Goal: Transaction & Acquisition: Purchase product/service

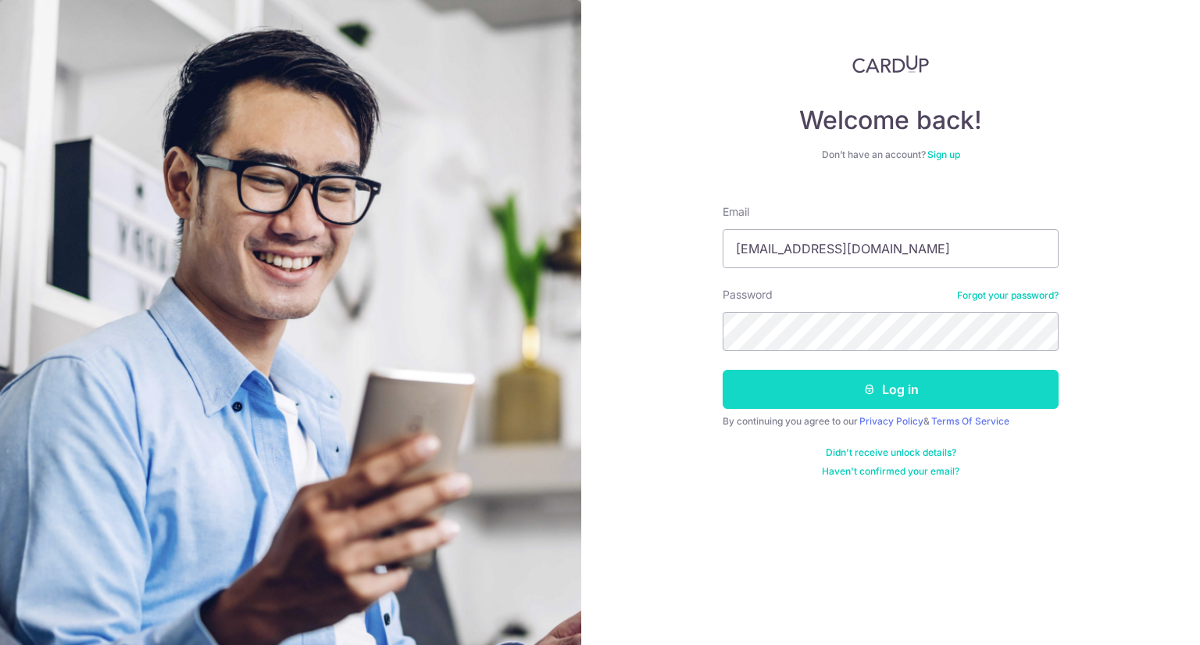
click at [859, 383] on button "Log in" at bounding box center [891, 389] width 336 height 39
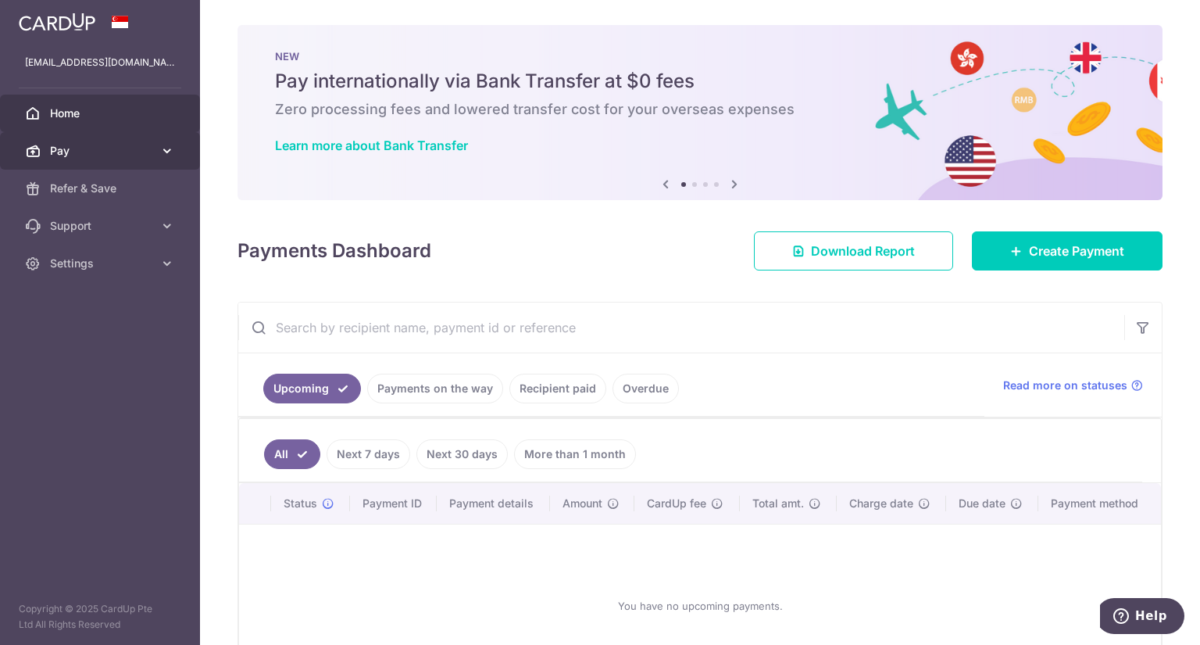
click at [138, 146] on span "Pay" at bounding box center [101, 151] width 103 height 16
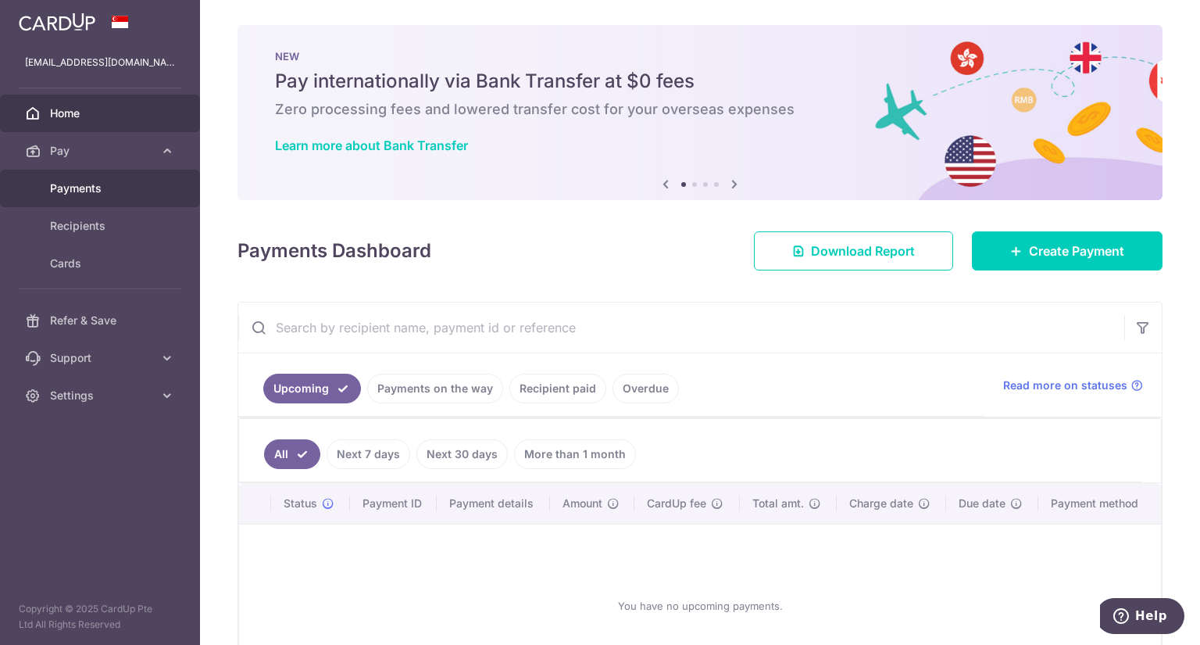
click at [88, 177] on link "Payments" at bounding box center [100, 189] width 200 height 38
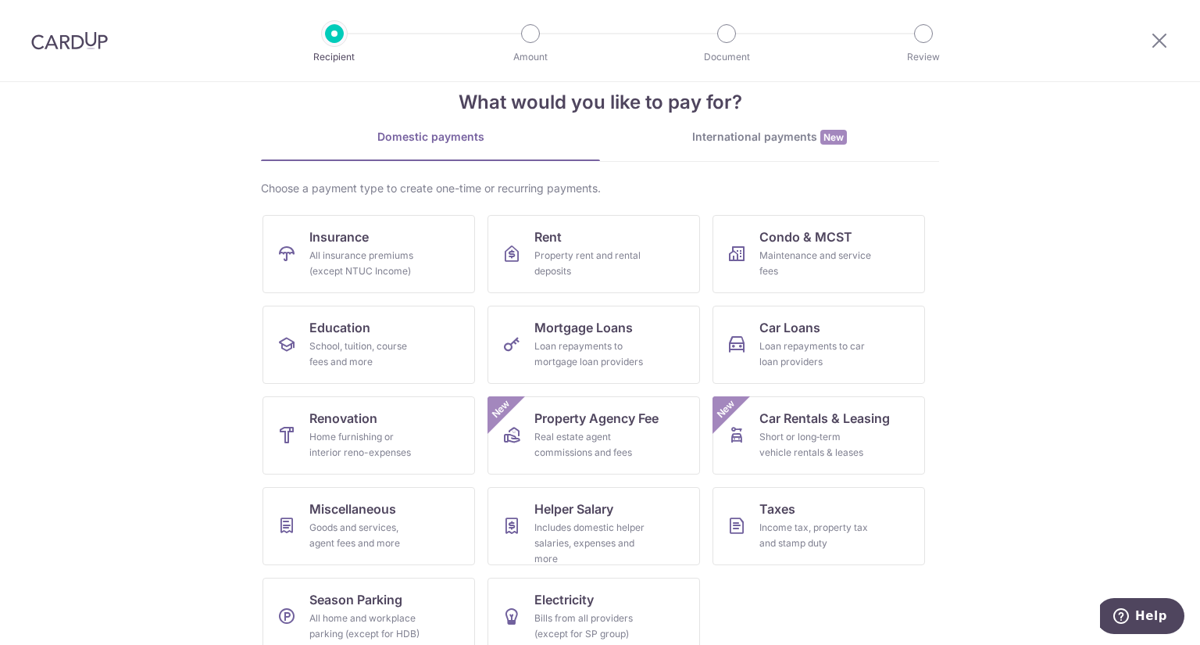
scroll to position [54, 0]
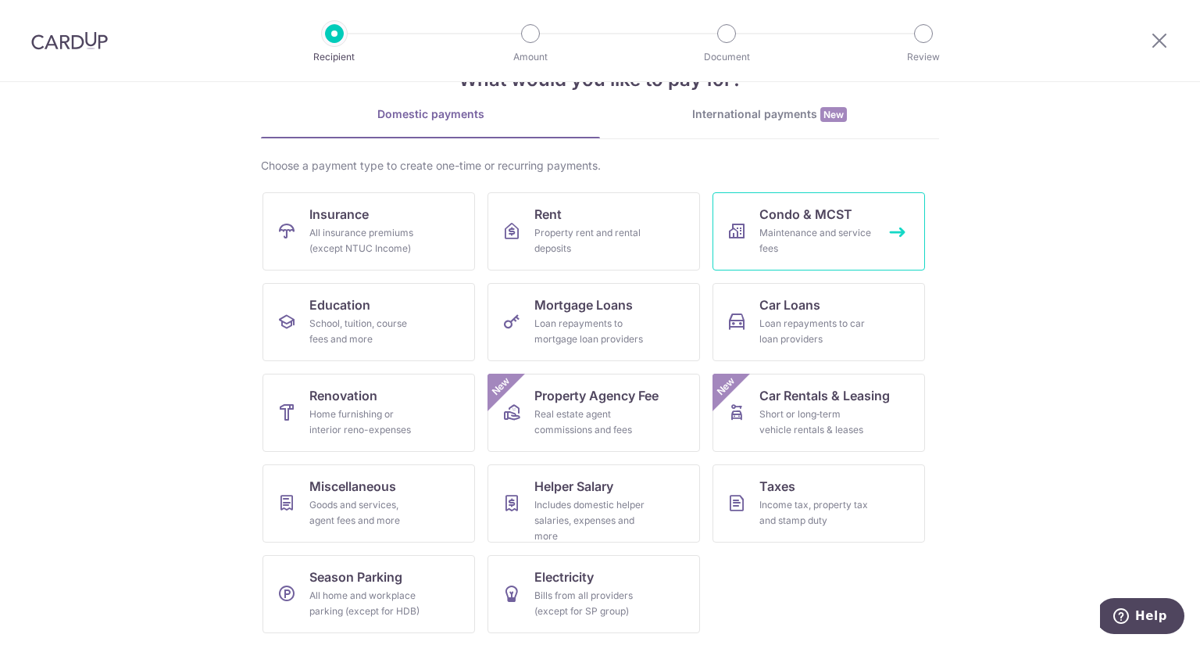
click at [854, 230] on div "Maintenance and service fees" at bounding box center [816, 240] width 113 height 31
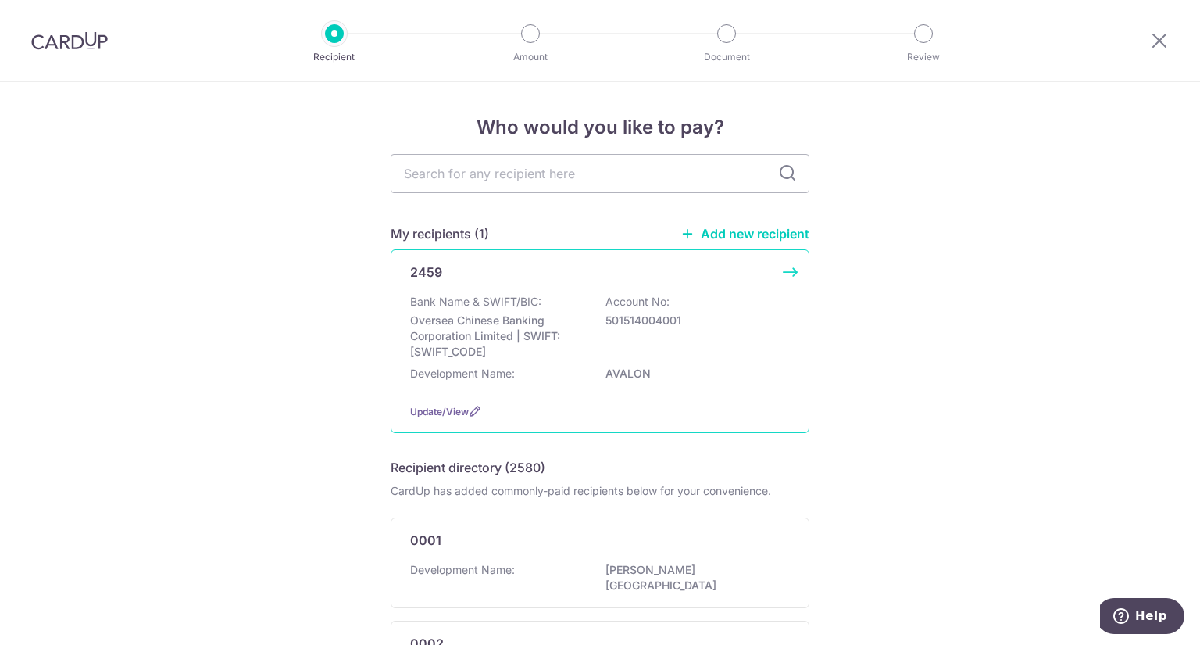
click at [732, 292] on div "2459 Bank Name & SWIFT/BIC: Oversea Chinese Banking Corporation Limited | SWIFT…" at bounding box center [600, 341] width 419 height 184
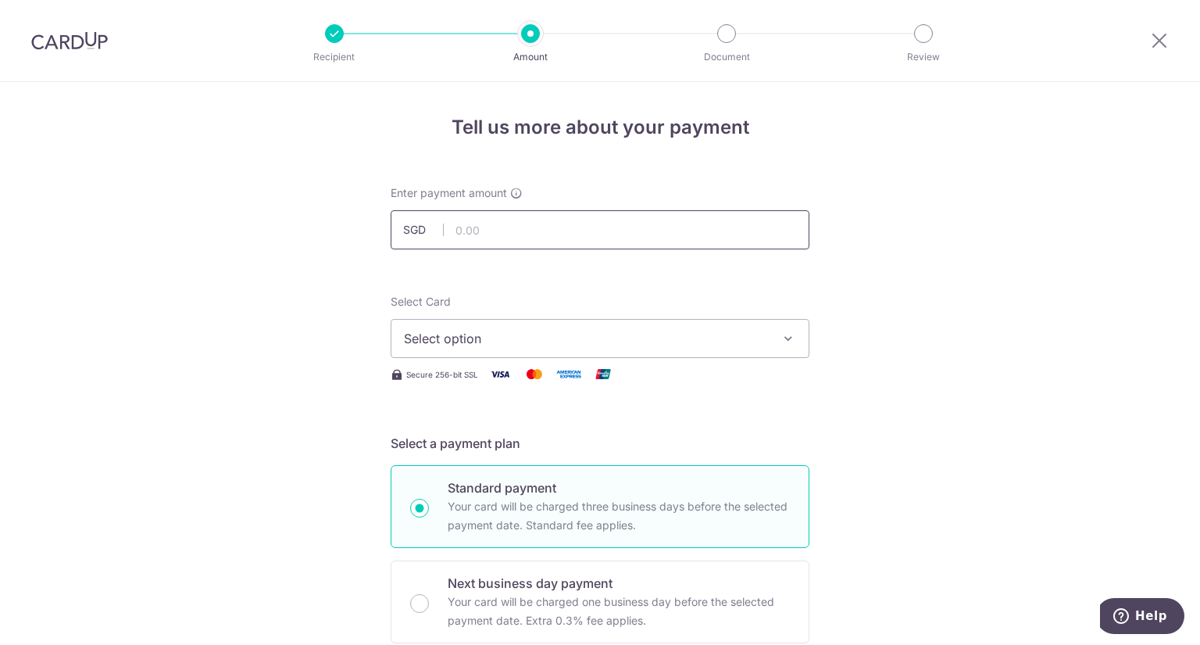
click at [499, 226] on input "text" at bounding box center [600, 229] width 419 height 39
type input "3,565.00"
click at [515, 329] on span "Select option" at bounding box center [586, 338] width 364 height 19
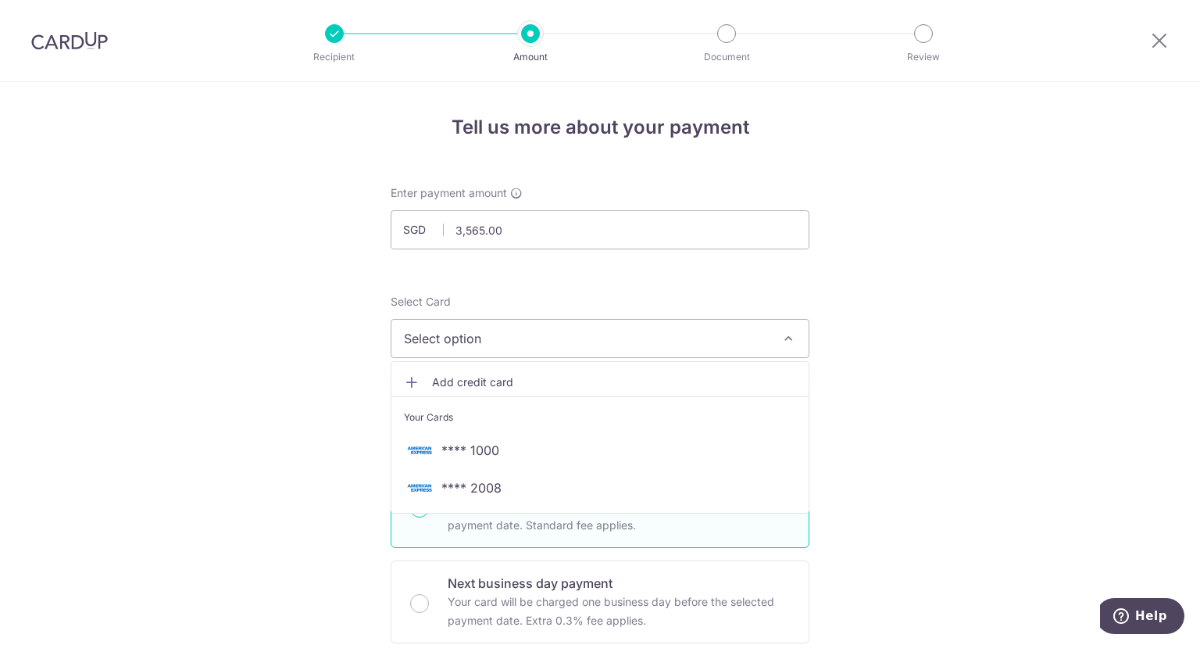
click at [469, 383] on span "Add credit card" at bounding box center [614, 382] width 364 height 16
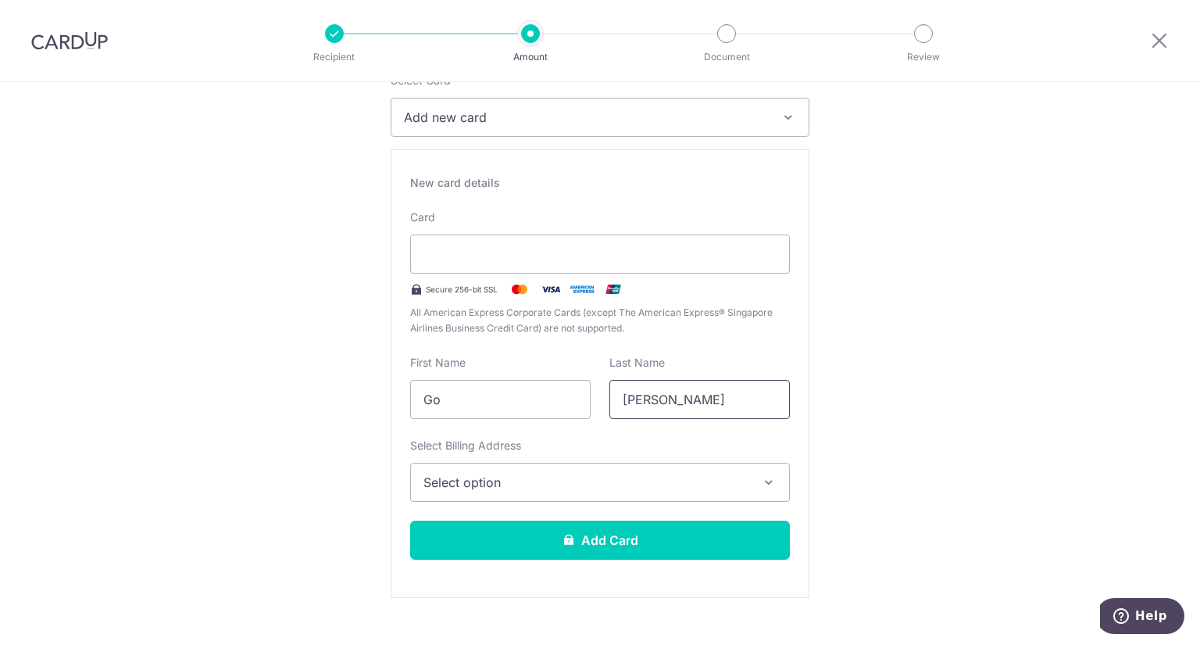
scroll to position [234, 0]
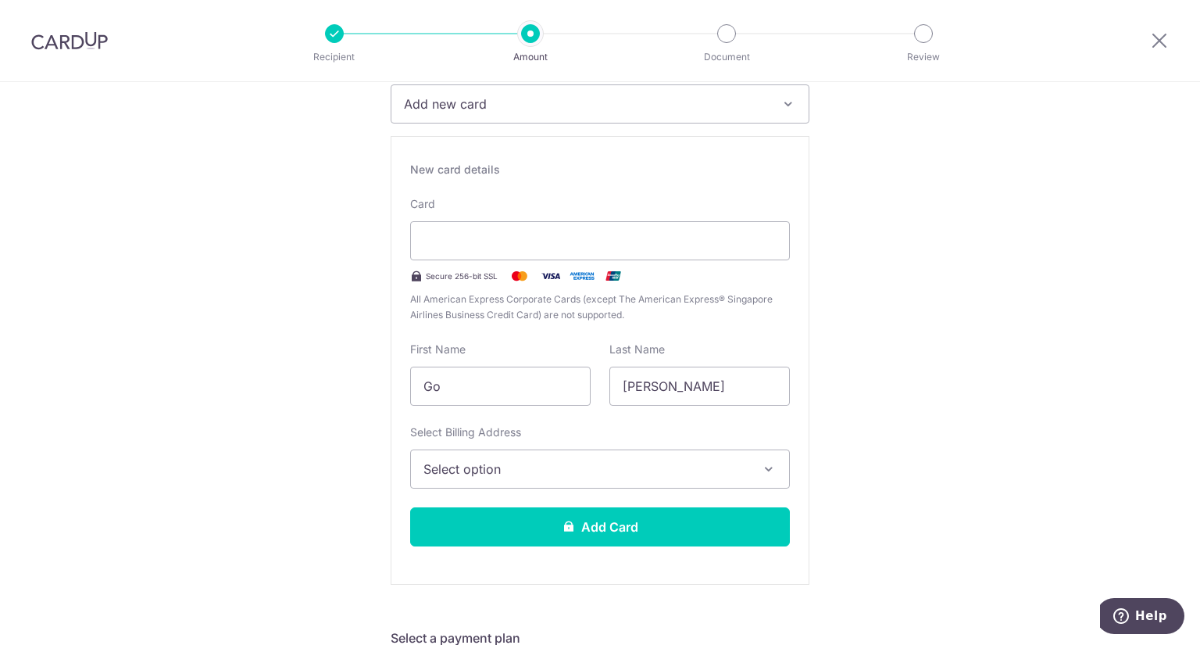
click at [619, 472] on span "Select option" at bounding box center [586, 469] width 325 height 19
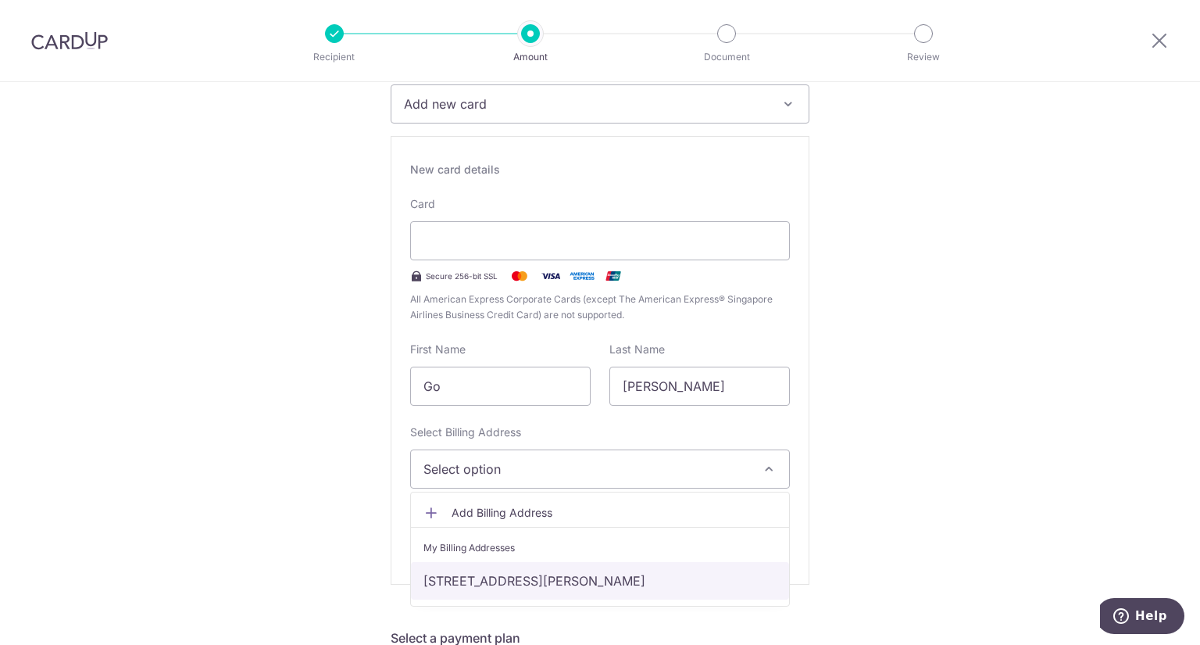
click at [593, 578] on link "23 Anderson Road, , Avalon #09-04, Singapore, Singapore, Singapore-259985" at bounding box center [600, 581] width 378 height 38
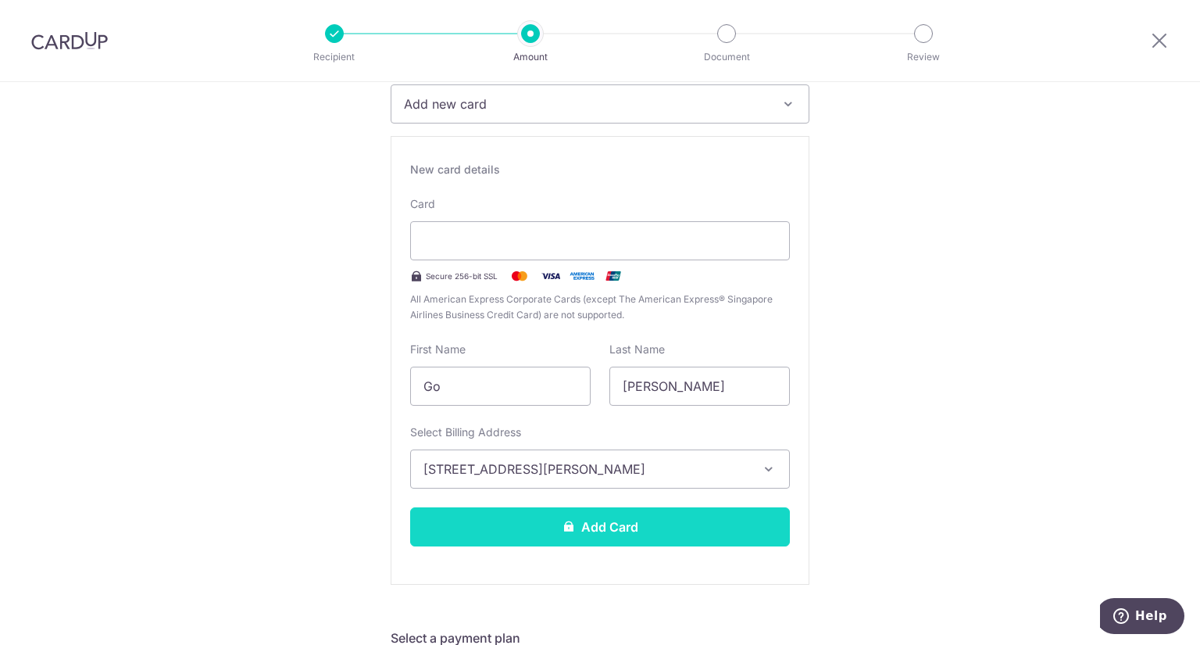
click at [585, 529] on button "Add Card" at bounding box center [600, 526] width 380 height 39
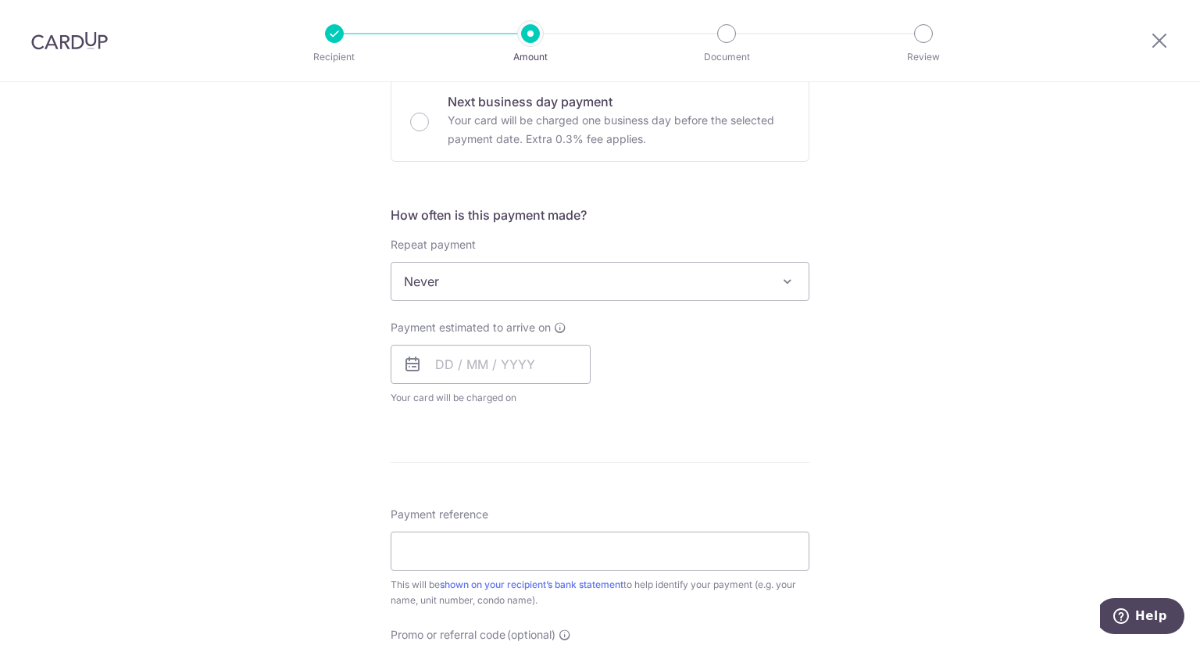
scroll to position [469, 0]
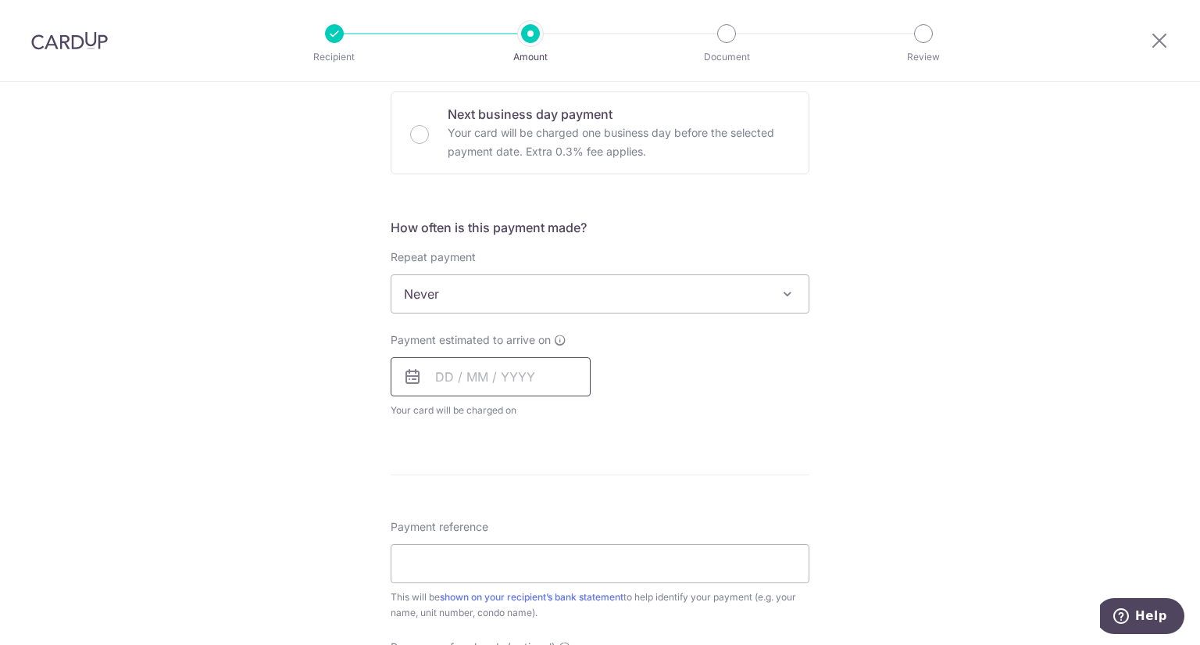
click at [430, 374] on input "text" at bounding box center [491, 376] width 200 height 39
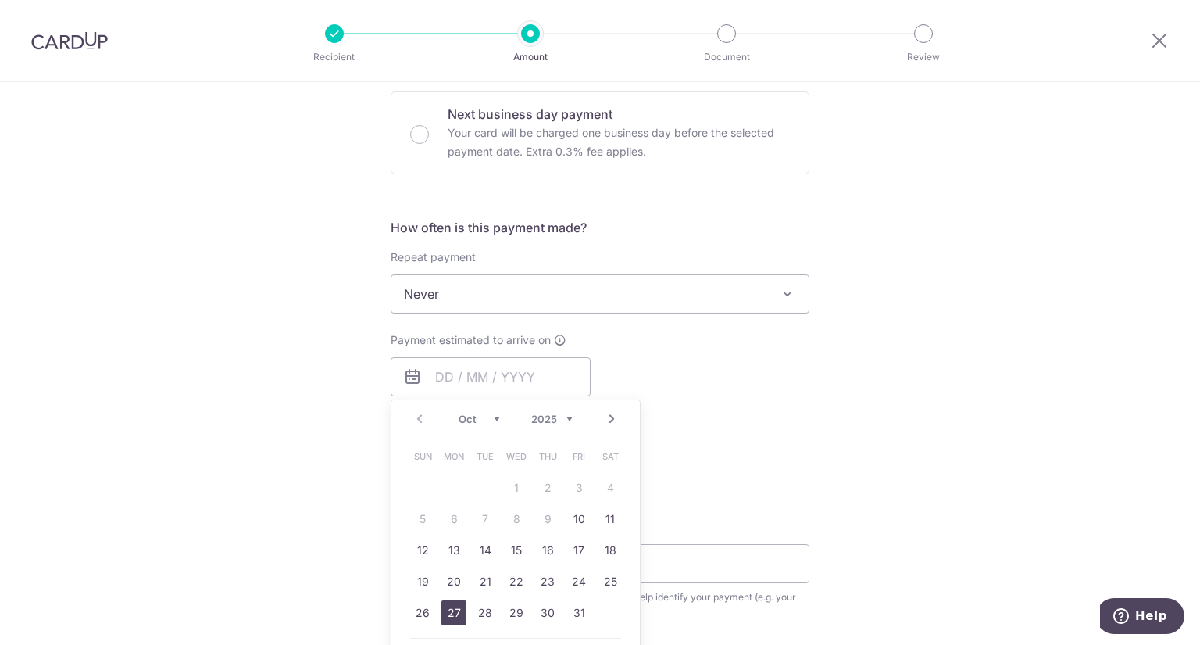
click at [448, 610] on link "27" at bounding box center [454, 612] width 25 height 25
type input "27/10/2025"
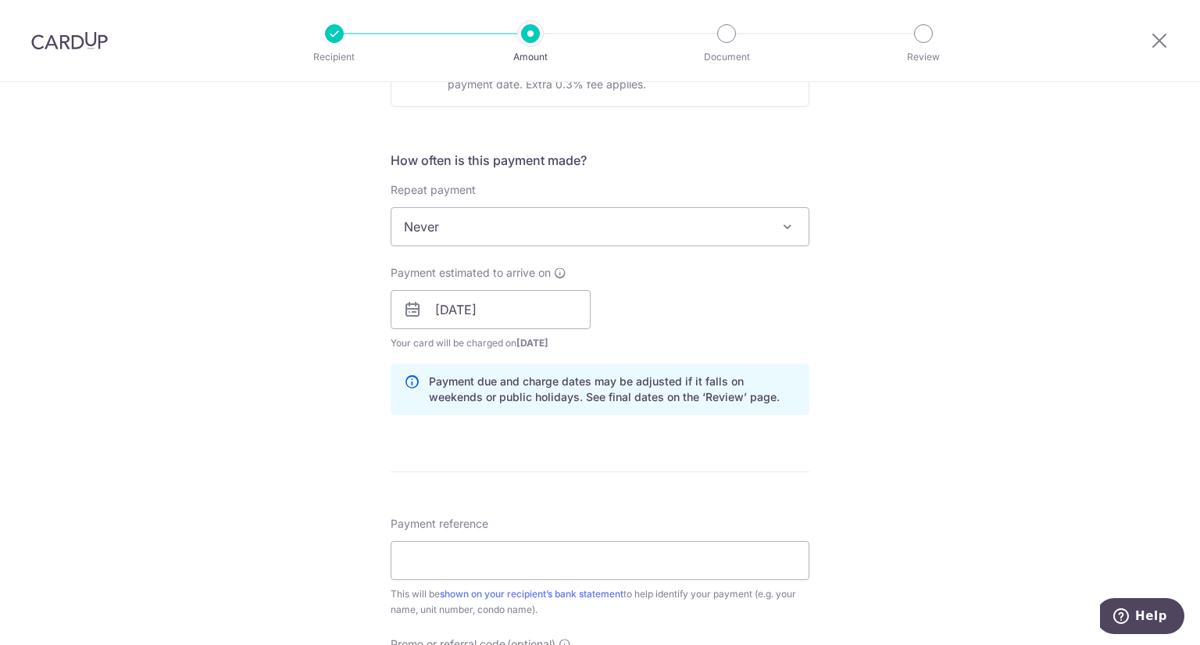
scroll to position [547, 0]
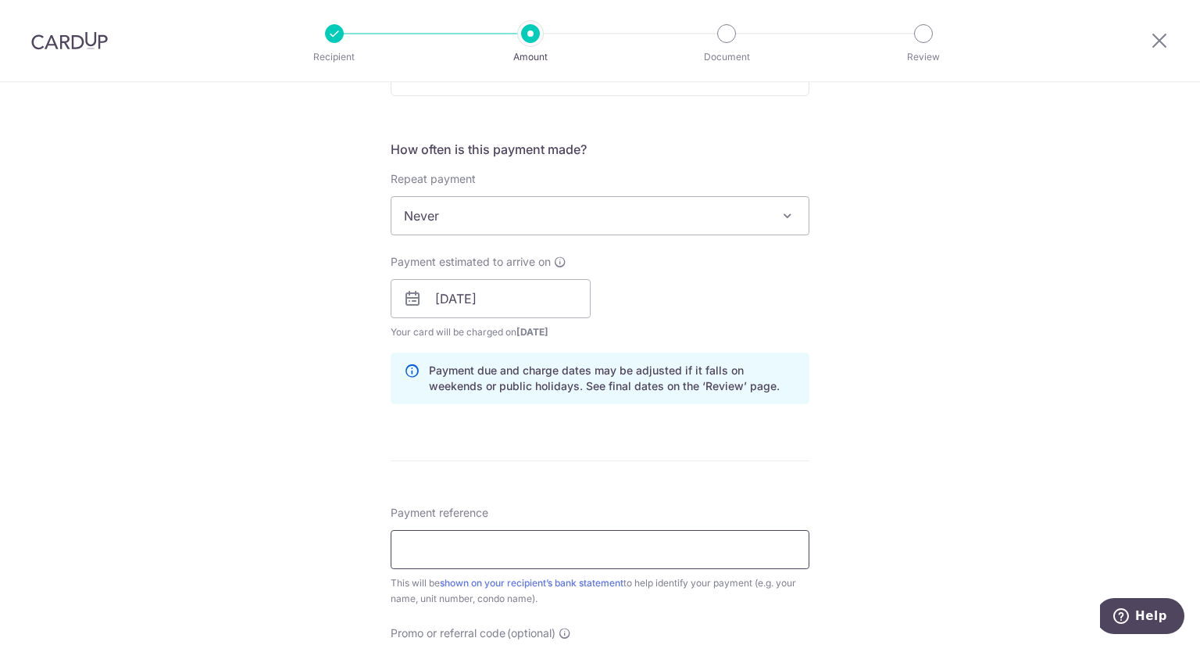
click at [558, 542] on input "Payment reference" at bounding box center [600, 549] width 419 height 39
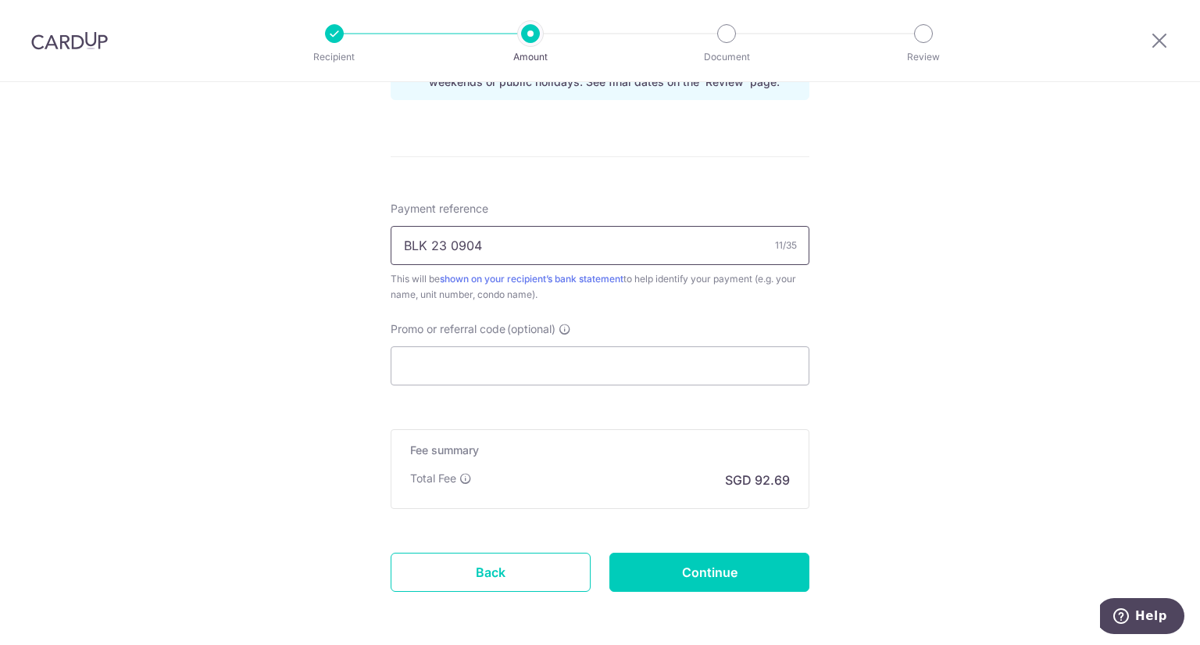
scroll to position [860, 0]
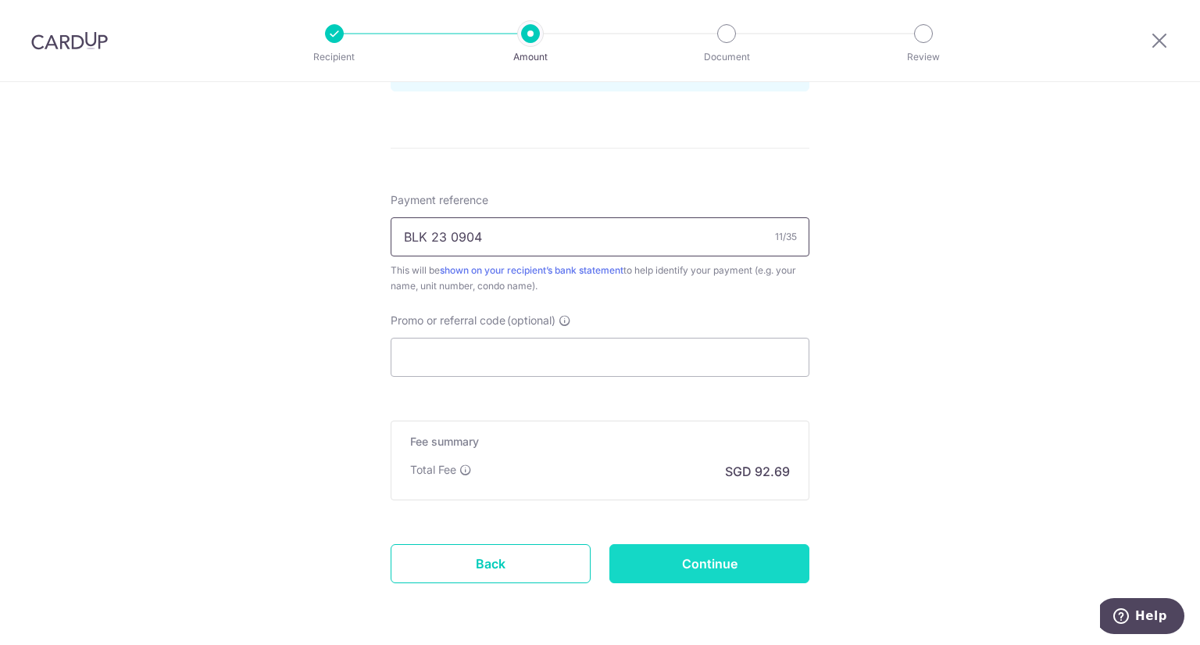
type input "BLK 23 0904"
click at [714, 563] on input "Continue" at bounding box center [710, 563] width 200 height 39
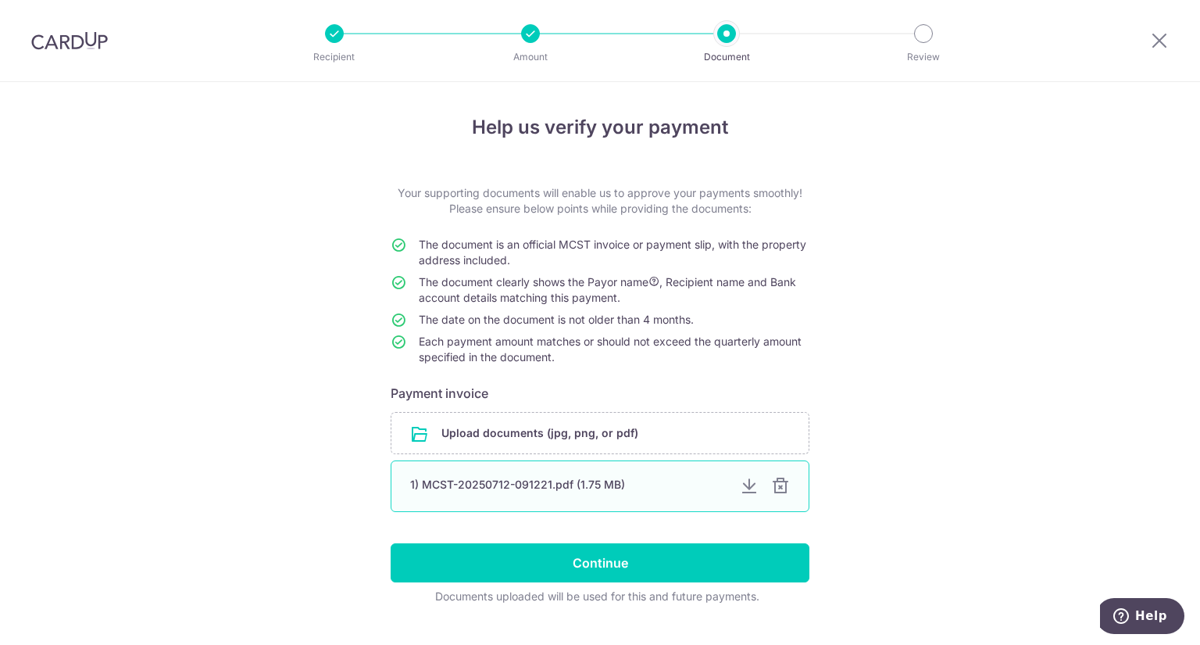
click at [623, 489] on div "1) MCST-20250712-091221.pdf (1.75 MB)" at bounding box center [568, 485] width 317 height 16
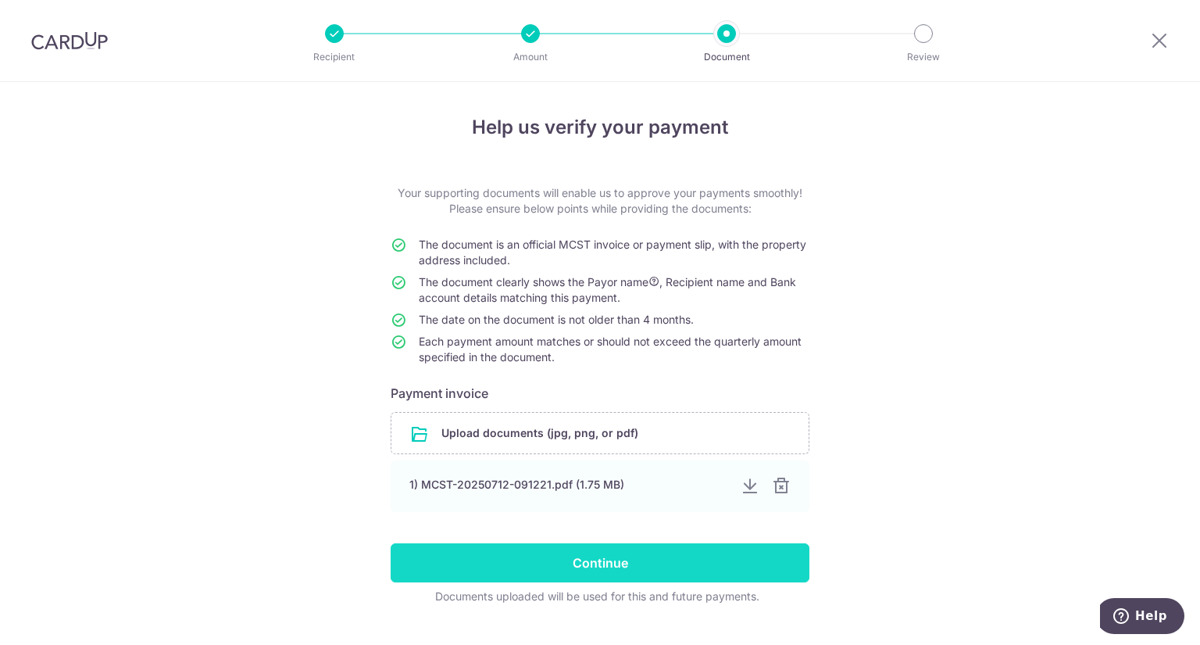
click at [652, 556] on input "Continue" at bounding box center [600, 562] width 419 height 39
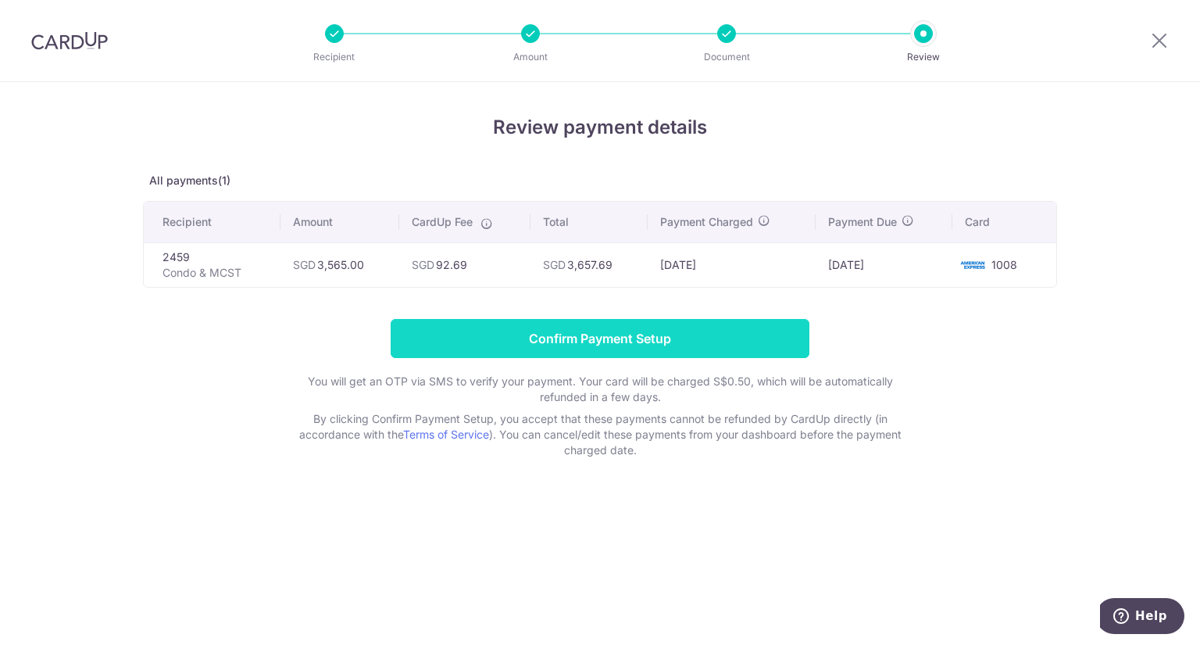
click at [569, 320] on input "Confirm Payment Setup" at bounding box center [600, 338] width 419 height 39
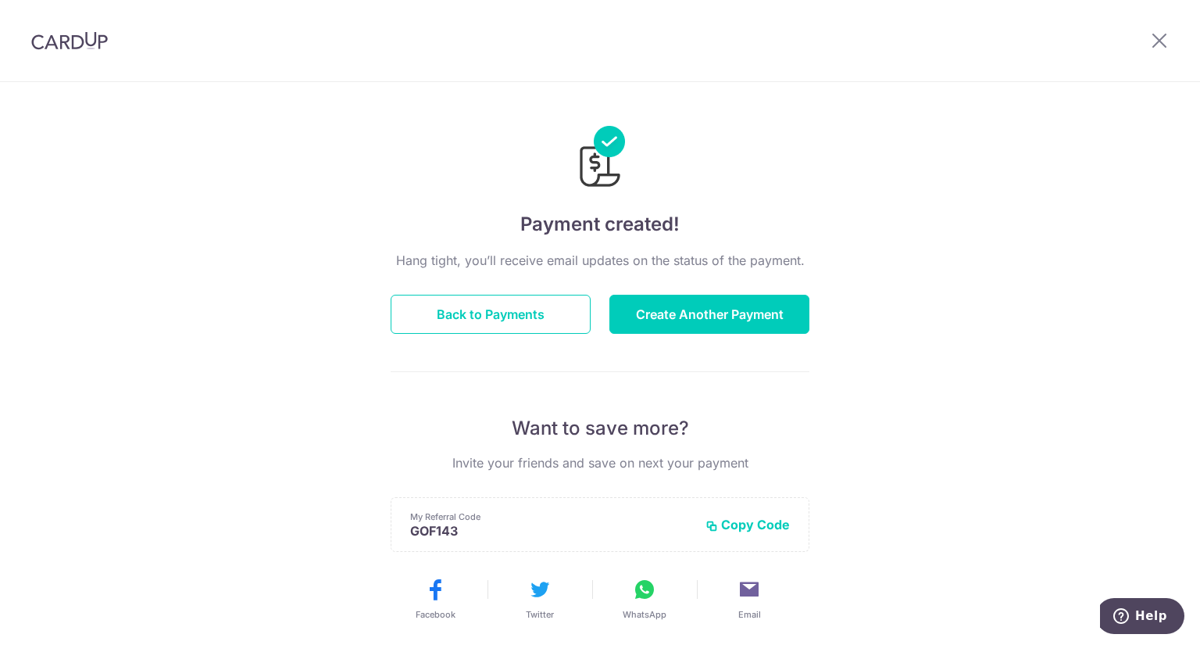
click at [945, 445] on div "Payment created! Hang tight, you’ll receive email updates on the status of the …" at bounding box center [600, 499] width 1200 height 835
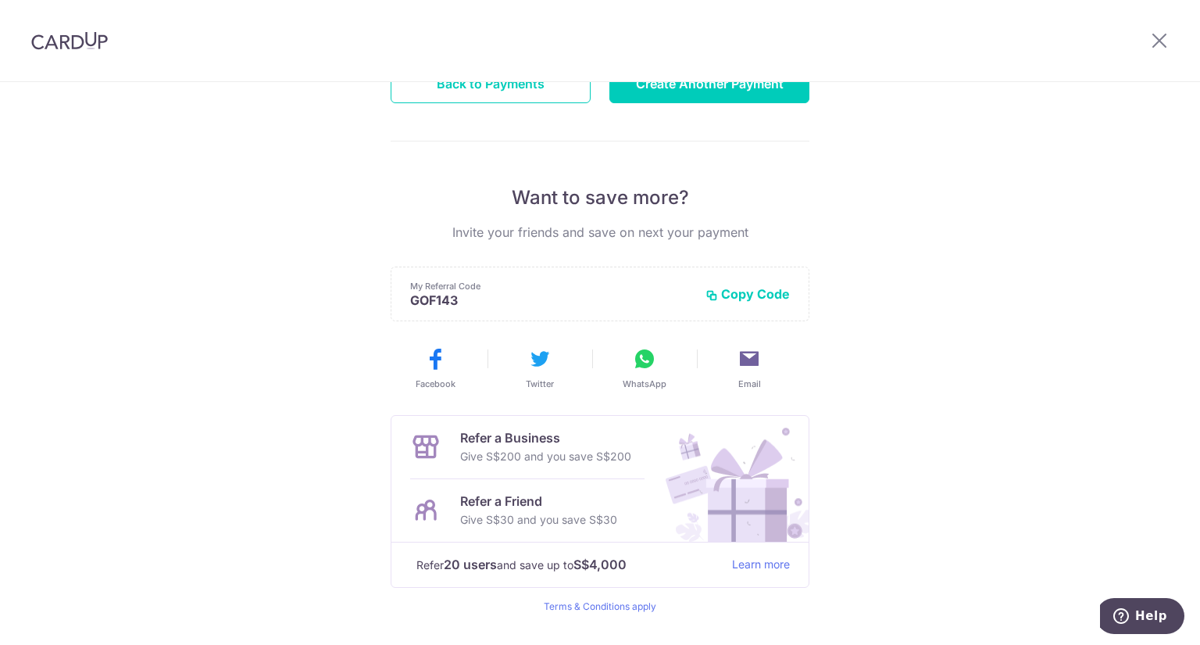
scroll to position [270, 0]
